Goal: Find specific page/section: Find specific page/section

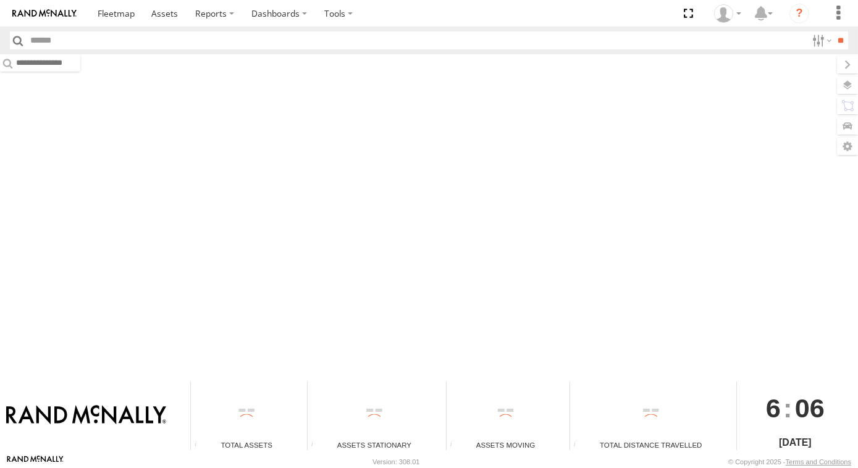
click at [64, 47] on input "text" at bounding box center [416, 41] width 781 height 18
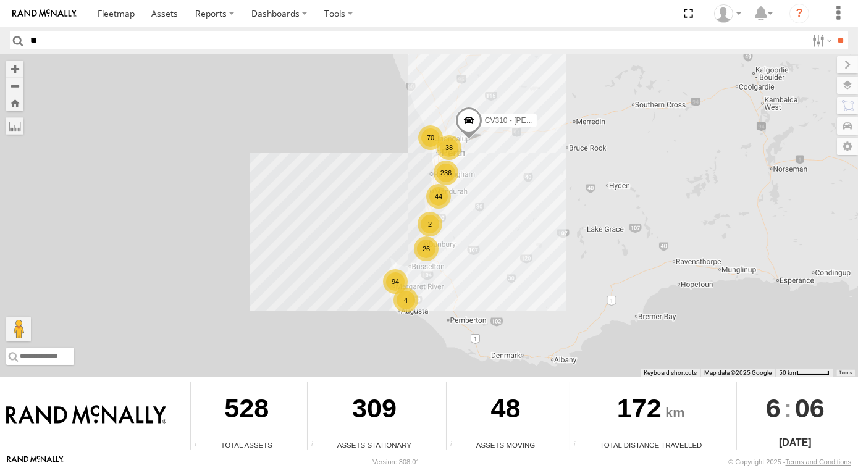
type input "**"
click at [437, 149] on div "38" at bounding box center [449, 147] width 25 height 25
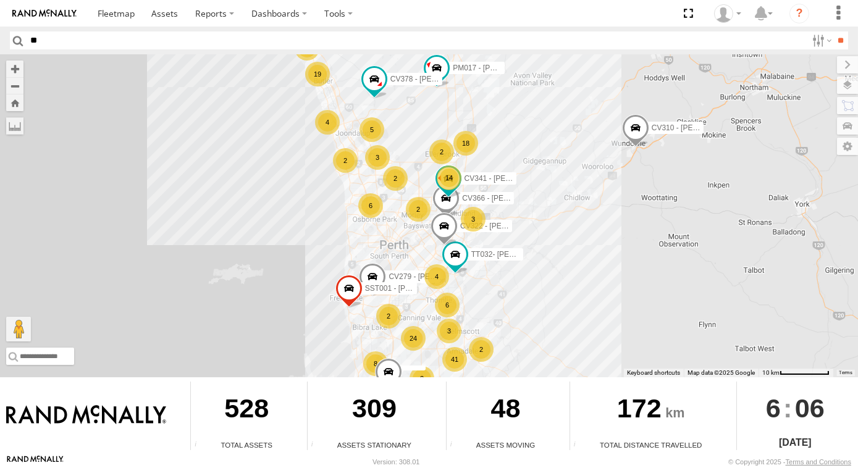
click at [327, 115] on div "4" at bounding box center [327, 122] width 25 height 25
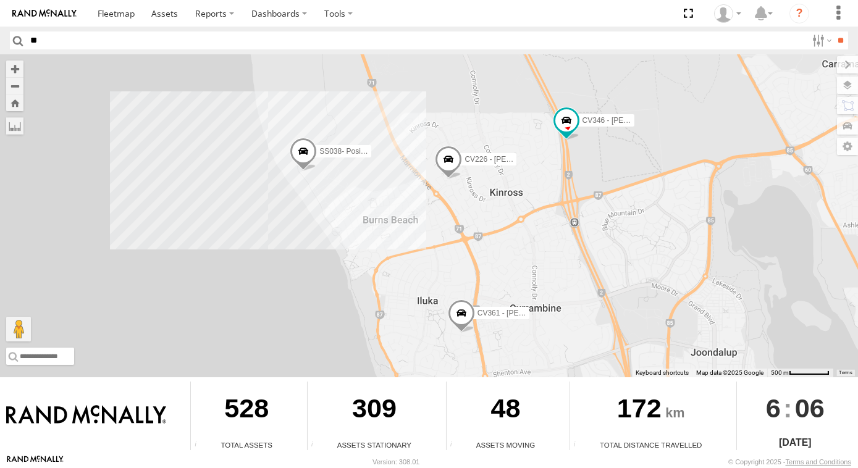
drag, startPoint x: 385, startPoint y: 172, endPoint x: 395, endPoint y: 205, distance: 34.8
click at [395, 205] on div "CV310 - Jason Baron PM017 - John Browning CV279 - Sean Cosgriff TT032- Chris Ma…" at bounding box center [429, 215] width 858 height 323
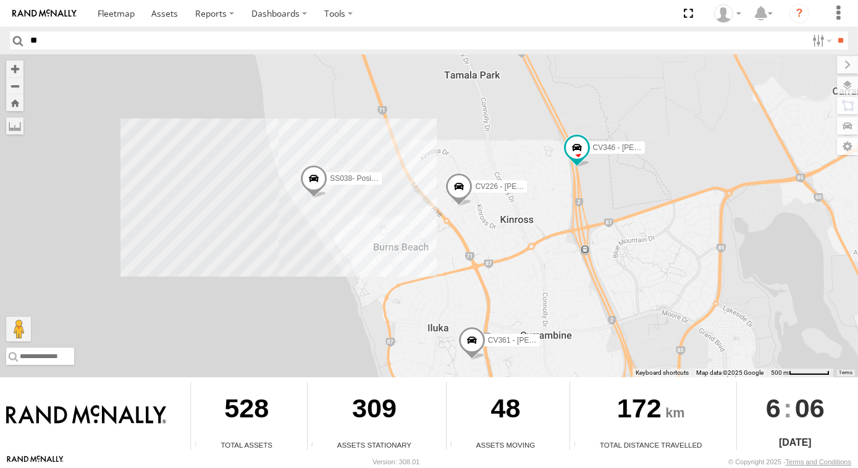
click at [376, 133] on div "CV310 - Jason Baron PM017 - John Browning CV279 - Sean Cosgriff TT032- Chris Ma…" at bounding box center [429, 215] width 858 height 323
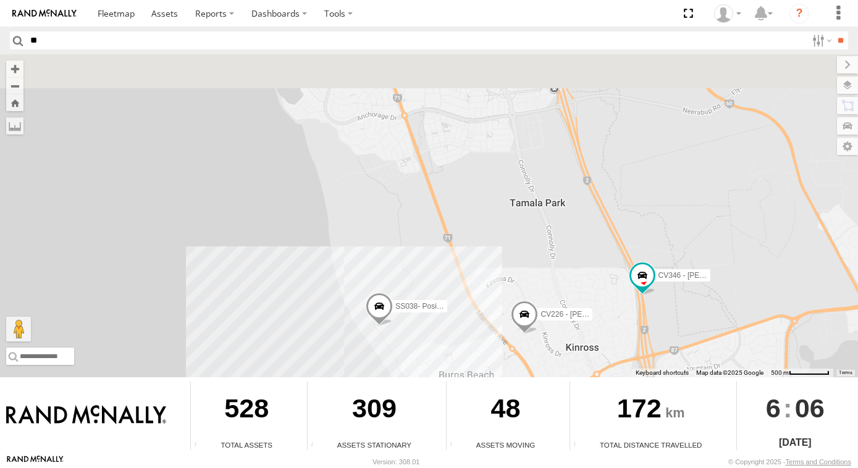
drag, startPoint x: 393, startPoint y: 188, endPoint x: 403, endPoint y: 213, distance: 26.4
click at [403, 213] on div "CV310 - Jason Baron PM017 - John Browning CV279 - Sean Cosgriff TT032- Chris Ma…" at bounding box center [429, 215] width 858 height 323
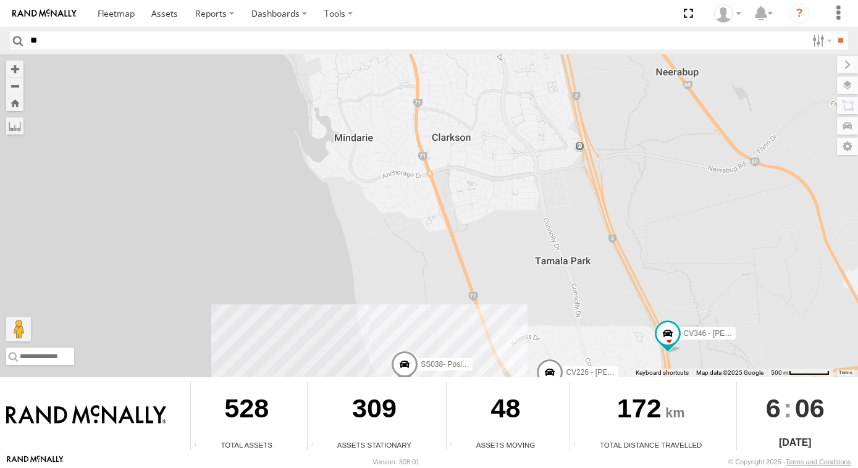
drag, startPoint x: 393, startPoint y: 182, endPoint x: 432, endPoint y: 240, distance: 69.9
click at [429, 238] on div "CV310 - Jason Baron PM017 - John Browning CV279 - Sean Cosgriff TT032- Chris Ma…" at bounding box center [429, 215] width 858 height 323
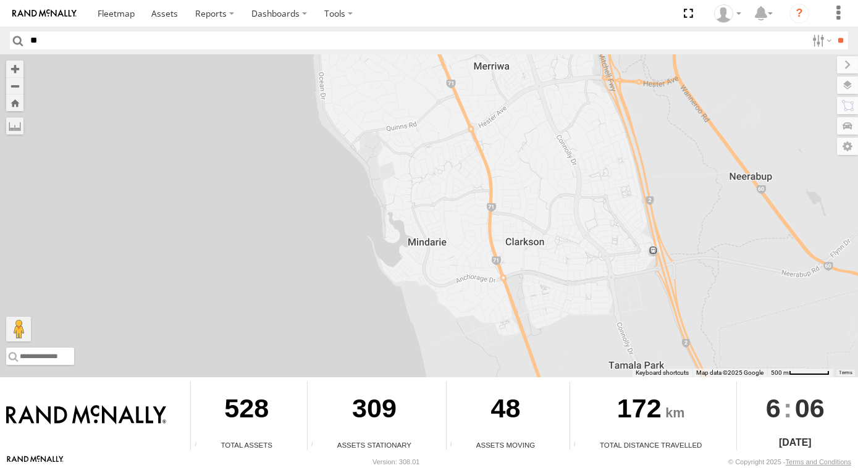
drag, startPoint x: 431, startPoint y: 156, endPoint x: 434, endPoint y: 220, distance: 63.7
click at [434, 220] on div "CV310 - Jason Baron PM017 - John Browning CV279 - Sean Cosgriff TT032- Chris Ma…" at bounding box center [429, 215] width 858 height 323
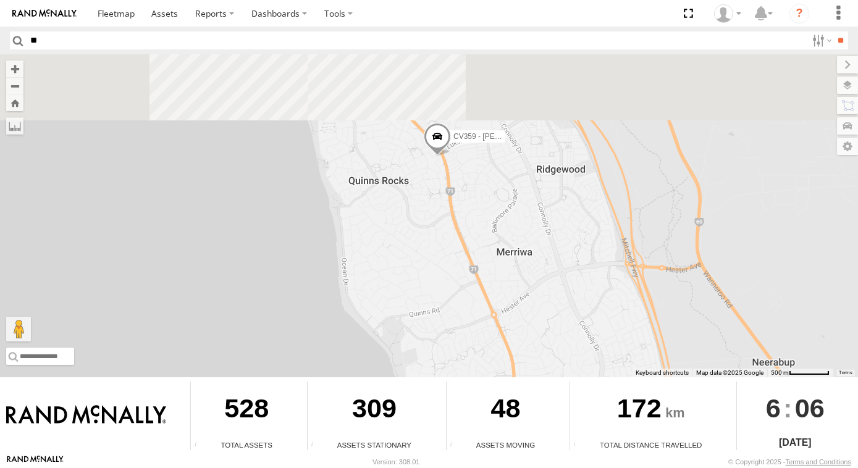
drag, startPoint x: 447, startPoint y: 199, endPoint x: 461, endPoint y: 282, distance: 84.6
click at [461, 282] on div "CV310 - Jason Baron PM017 - John Browning CV279 - Sean Cosgriff TT032- Chris Ma…" at bounding box center [429, 215] width 858 height 323
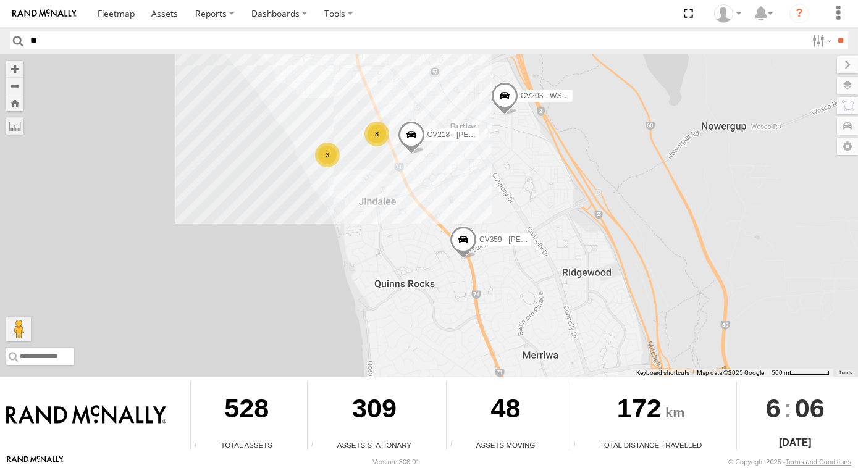
drag, startPoint x: 410, startPoint y: 212, endPoint x: 423, endPoint y: 243, distance: 33.5
click at [423, 243] on div "CV310 - Jason Baron PM017 - John Browning CV279 - Sean Cosgriff TT032- Chris Ma…" at bounding box center [429, 215] width 858 height 323
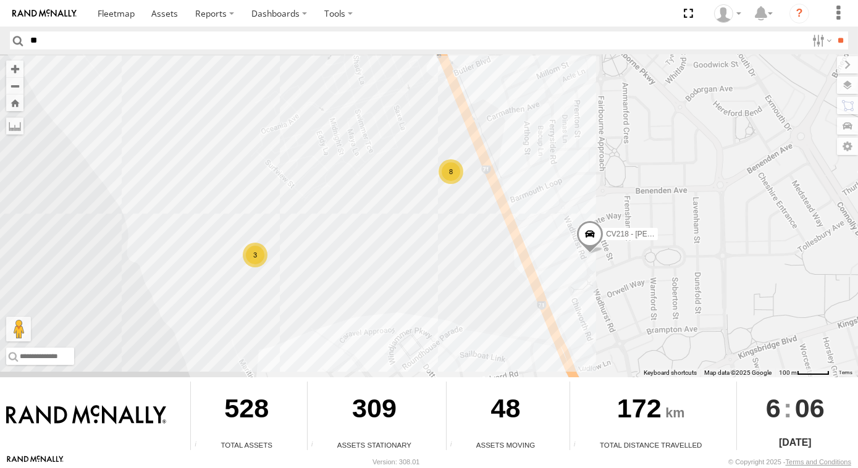
click at [453, 167] on div "8" at bounding box center [451, 171] width 25 height 25
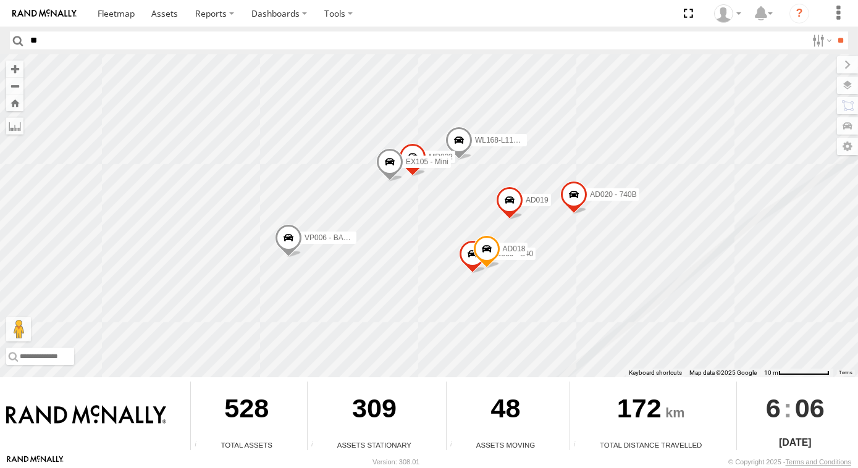
click at [473, 259] on span at bounding box center [486, 251] width 27 height 33
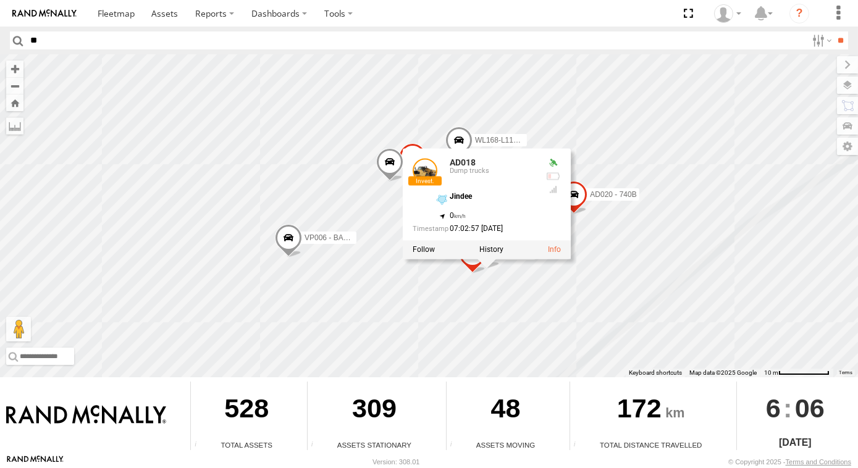
click at [479, 285] on div "CV310 - Jason Baron PM017 - John Browning CV279 - Sean Cosgriff TT032- Chris Ma…" at bounding box center [429, 215] width 858 height 323
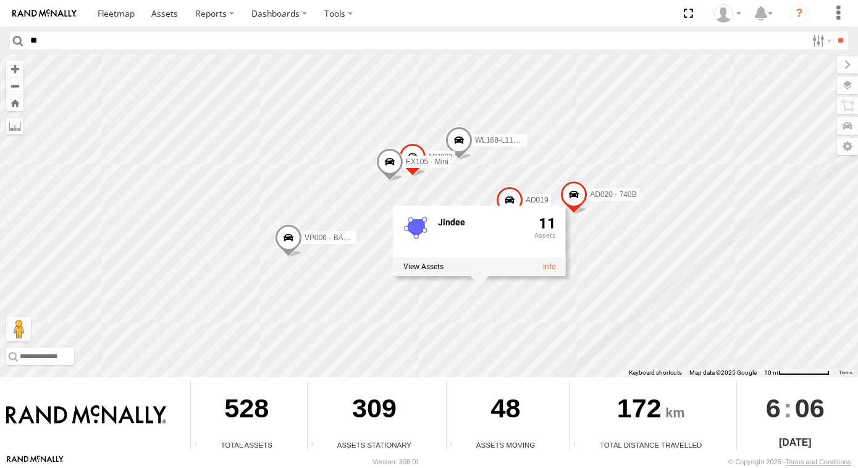
click at [613, 287] on div "CV310 - Jason Baron PM017 - John Browning CV279 - Sean Cosgriff TT032- Chris Ma…" at bounding box center [429, 215] width 858 height 323
